Goal: Find specific page/section: Find specific page/section

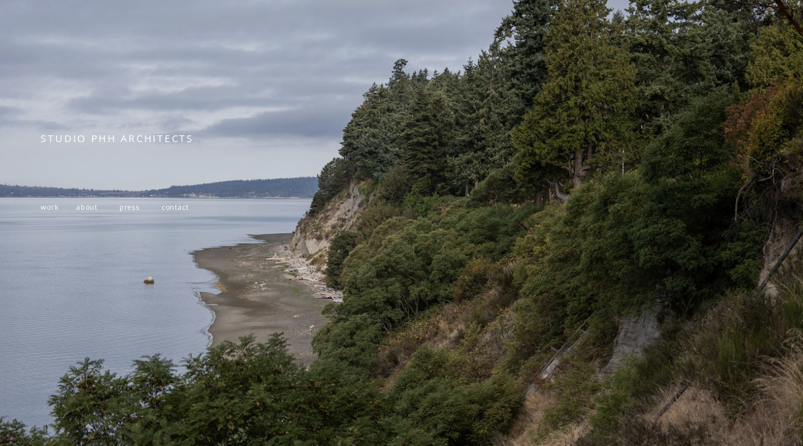
scroll to position [118, 0]
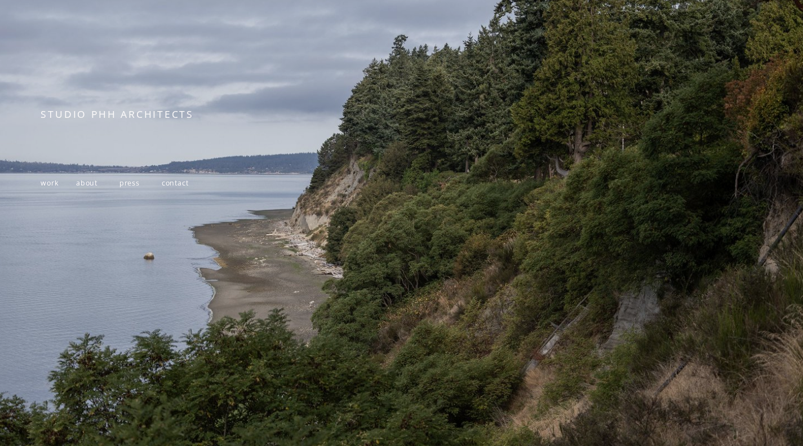
click at [53, 184] on span "work" at bounding box center [49, 183] width 17 height 10
click at [183, 180] on span "contact" at bounding box center [175, 183] width 27 height 10
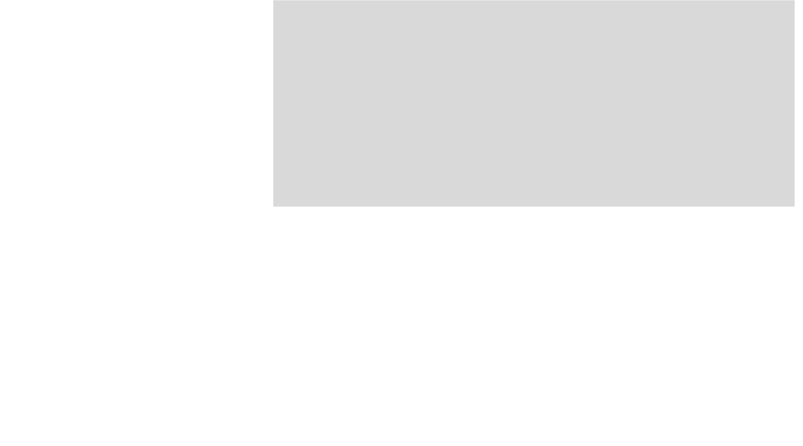
scroll to position [1183, 0]
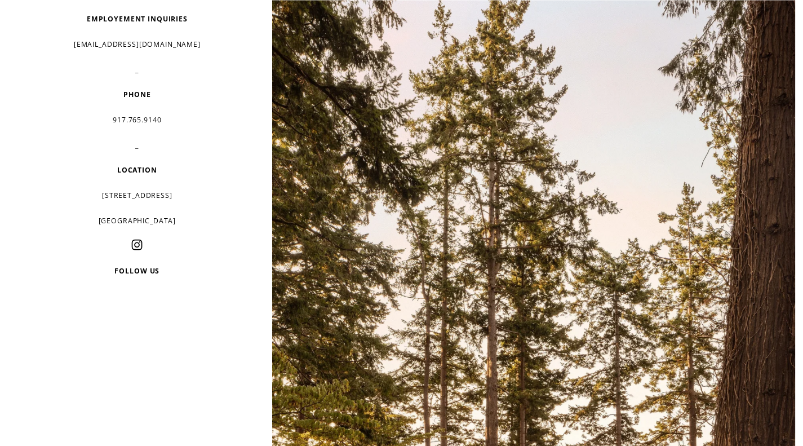
scroll to position [225, 0]
